Goal: Task Accomplishment & Management: Use online tool/utility

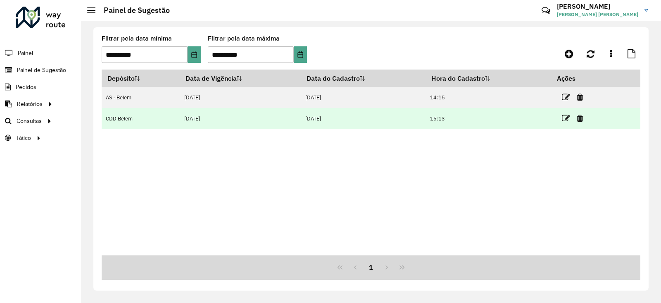
click at [566, 123] on link at bounding box center [566, 117] width 8 height 11
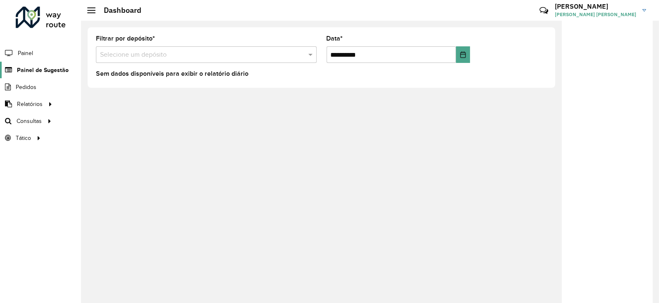
click at [59, 72] on span "Painel de Sugestão" at bounding box center [43, 70] width 52 height 9
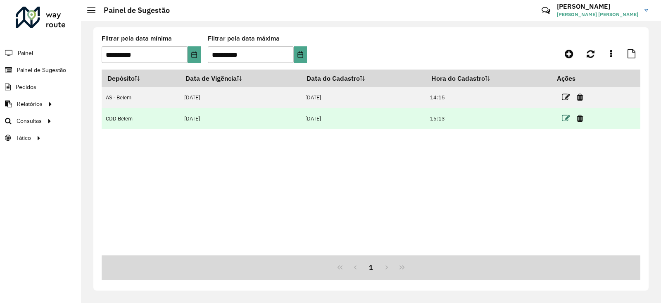
click at [564, 119] on icon at bounding box center [566, 118] width 8 height 8
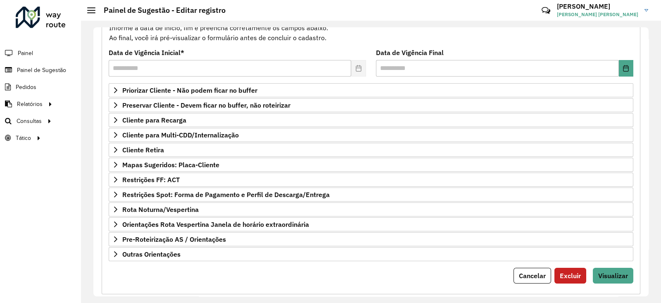
scroll to position [107, 0]
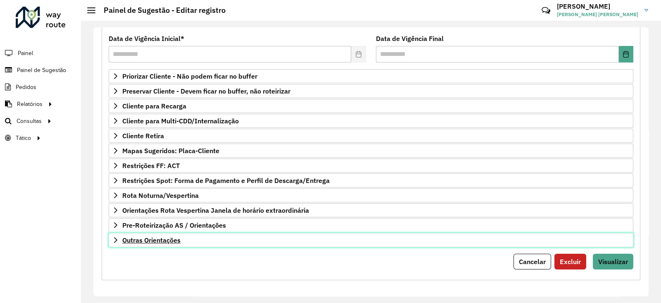
click at [144, 236] on span "Outras Orientações" at bounding box center [151, 239] width 58 height 7
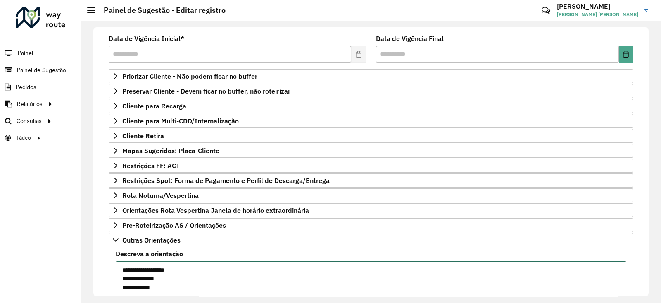
click at [142, 271] on textarea "**********" at bounding box center [371, 296] width 511 height 70
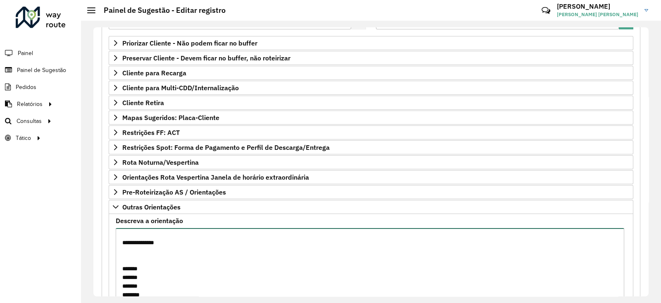
scroll to position [602, 0]
